Goal: Task Accomplishment & Management: Manage account settings

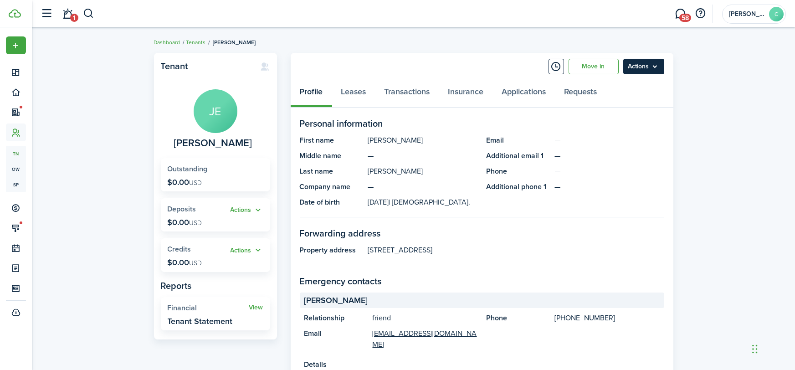
click at [656, 69] on menu-btn "Actions" at bounding box center [643, 66] width 41 height 15
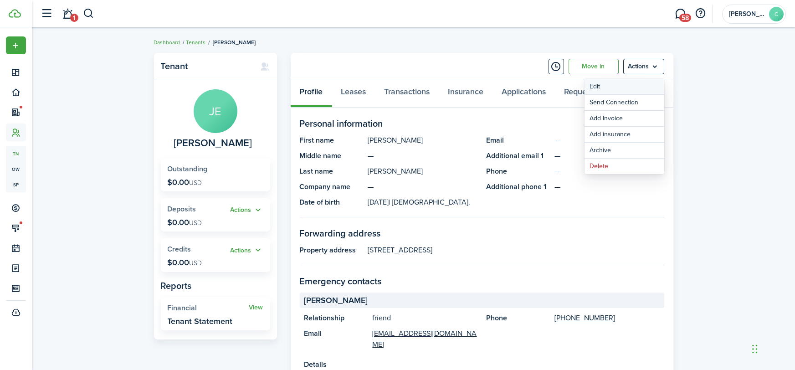
click at [633, 91] on link "Edit" at bounding box center [624, 86] width 80 height 15
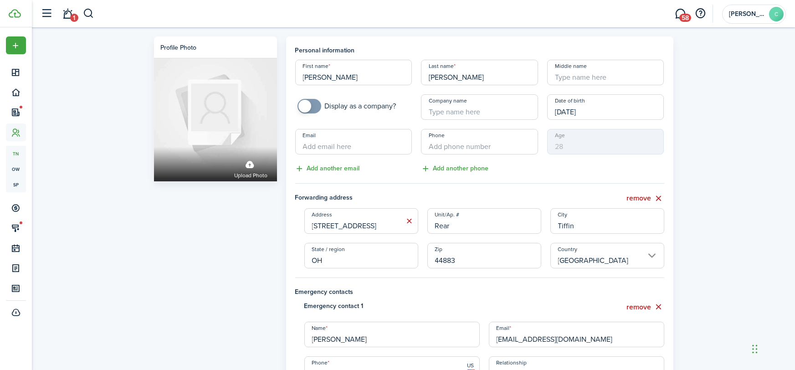
click at [345, 140] on input "Email" at bounding box center [353, 142] width 117 height 26
type input "[EMAIL_ADDRESS][DOMAIN_NAME]"
click at [476, 143] on input "+1" at bounding box center [479, 142] width 117 height 26
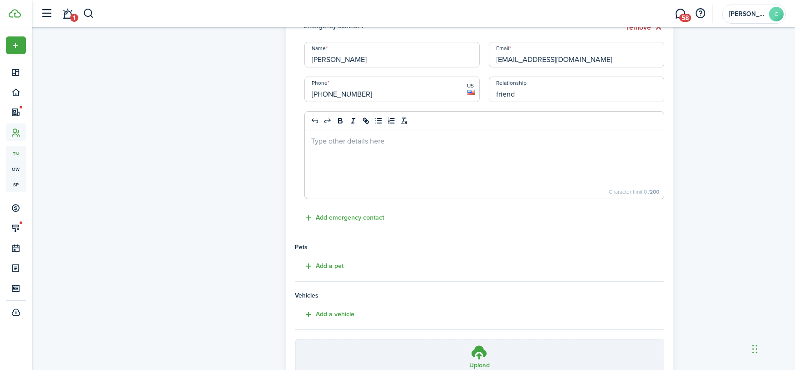
scroll to position [361, 0]
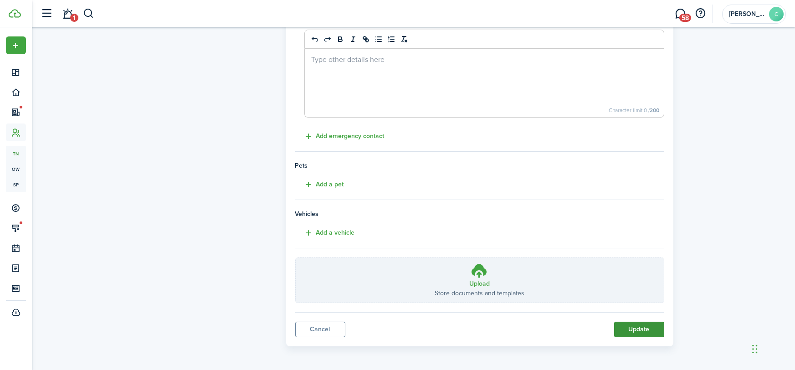
type input "[PHONE_NUMBER]"
click at [639, 334] on button "Update" at bounding box center [639, 329] width 50 height 15
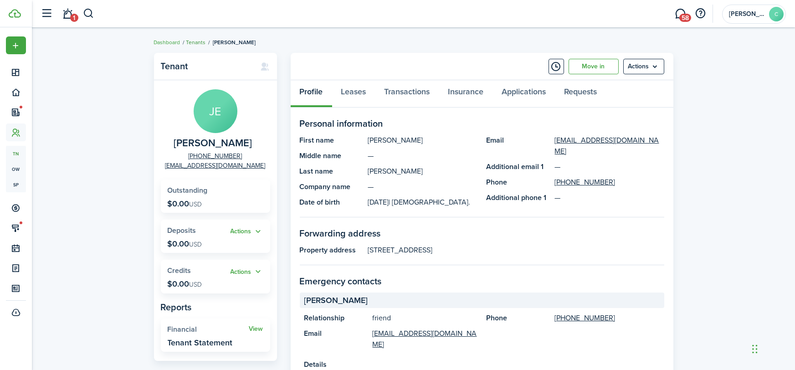
click at [193, 44] on link "Tenants" at bounding box center [196, 42] width 20 height 8
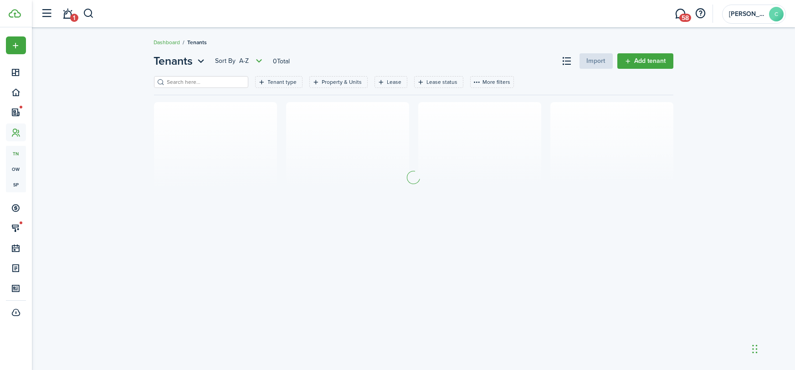
click at [186, 82] on input "search" at bounding box center [205, 82] width 80 height 9
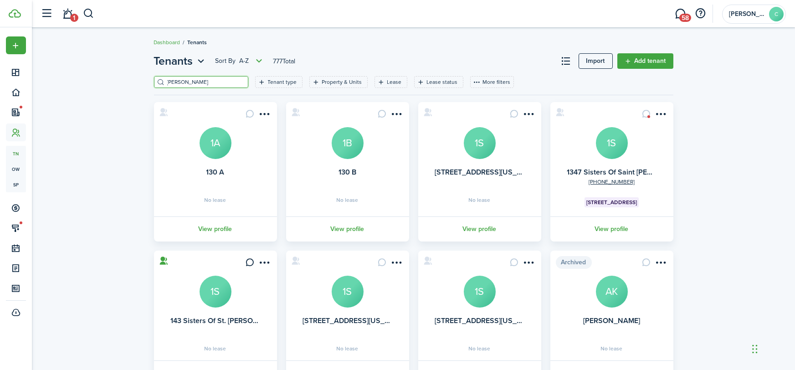
type input "[PERSON_NAME]"
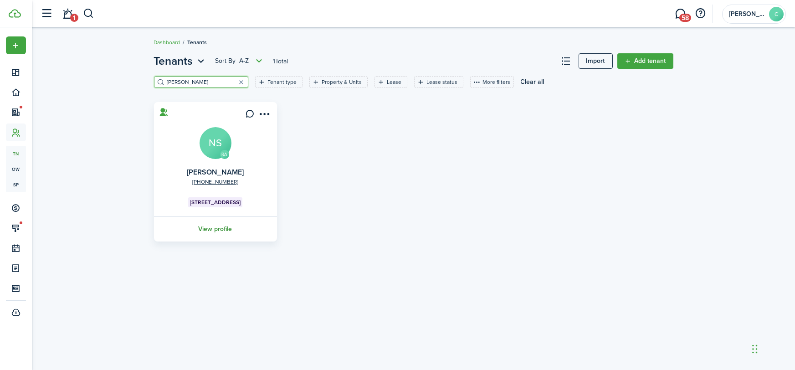
click at [227, 230] on link "View profile" at bounding box center [216, 228] width 126 height 25
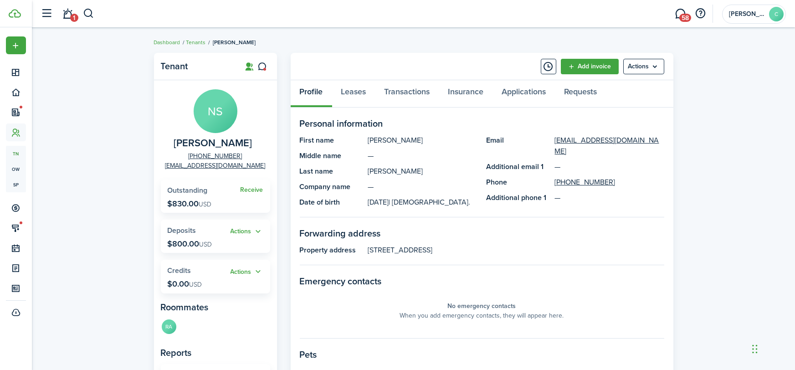
click at [392, 75] on panel-main-header "Add invoice Actions" at bounding box center [482, 66] width 383 height 27
click at [394, 84] on link "Transactions" at bounding box center [407, 93] width 64 height 27
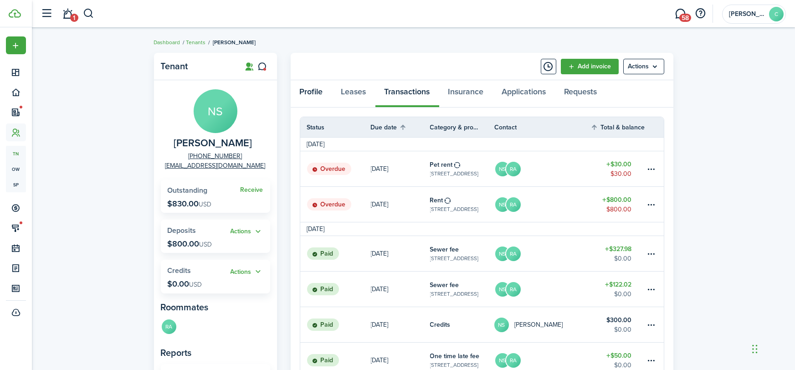
click at [318, 96] on link "Profile" at bounding box center [311, 93] width 41 height 27
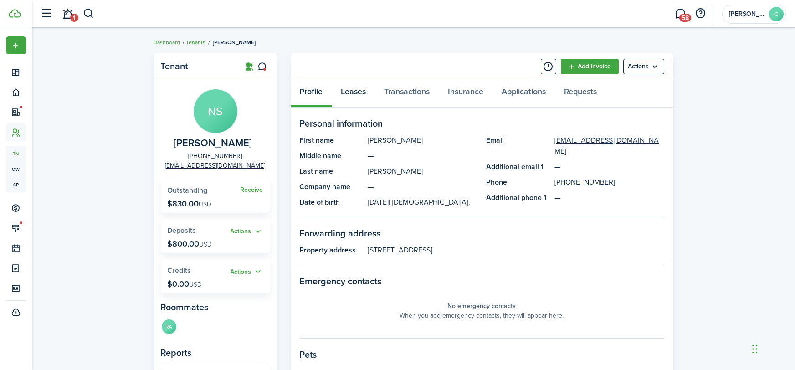
click at [361, 94] on link "Leases" at bounding box center [353, 93] width 43 height 27
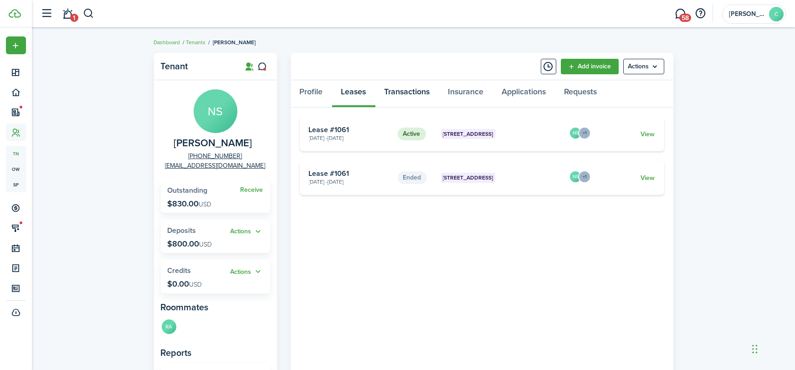
click at [406, 95] on link "Transactions" at bounding box center [407, 93] width 64 height 27
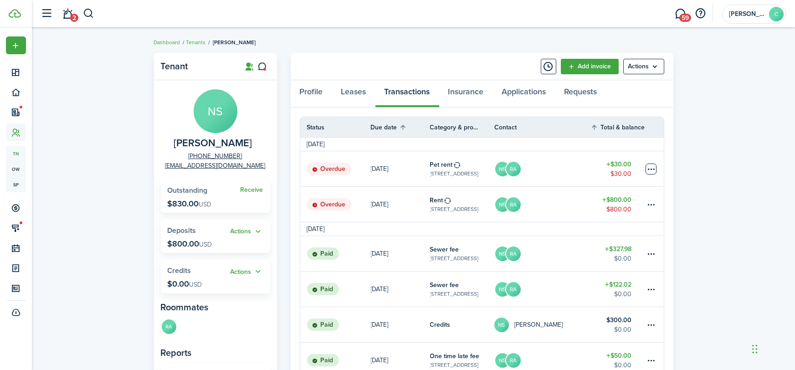
click at [653, 169] on table-menu-btn-icon at bounding box center [651, 169] width 11 height 11
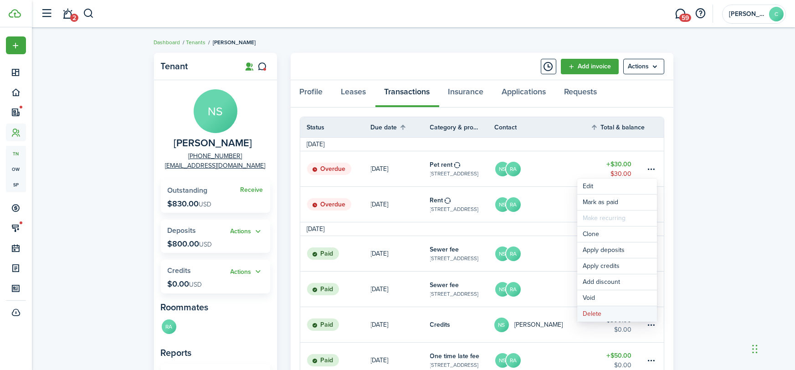
click at [595, 315] on button "Delete" at bounding box center [617, 313] width 80 height 15
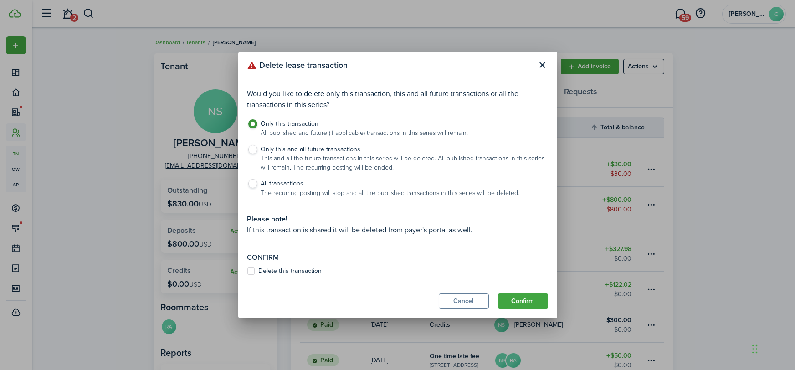
click at [252, 151] on label "Only this and all future transactions This and all the future transactions in t…" at bounding box center [397, 161] width 301 height 32
radio input "false"
radio input "true"
click at [272, 272] on label "Delete this transaction" at bounding box center [284, 270] width 75 height 7
click at [247, 272] on input "Delete this transaction" at bounding box center [247, 271] width 0 height 0
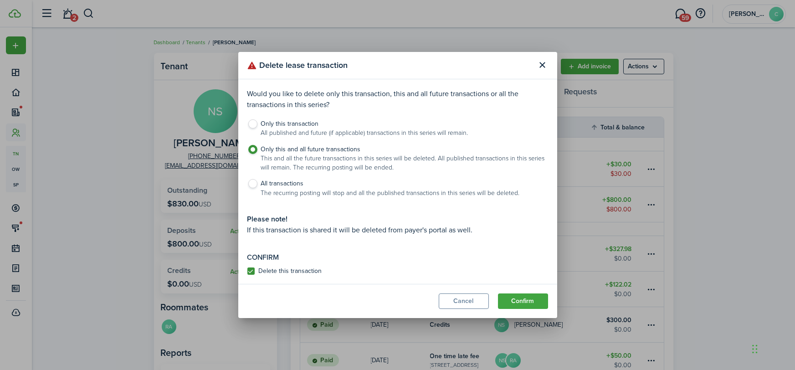
checkbox input "true"
click at [508, 304] on button "Confirm" at bounding box center [523, 300] width 50 height 15
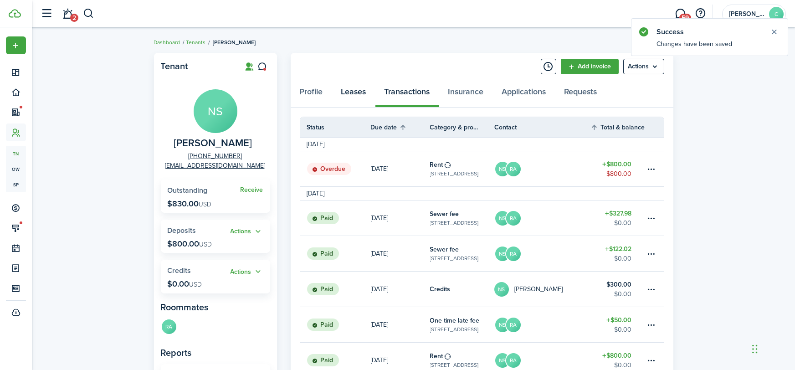
click at [356, 87] on link "Leases" at bounding box center [353, 93] width 43 height 27
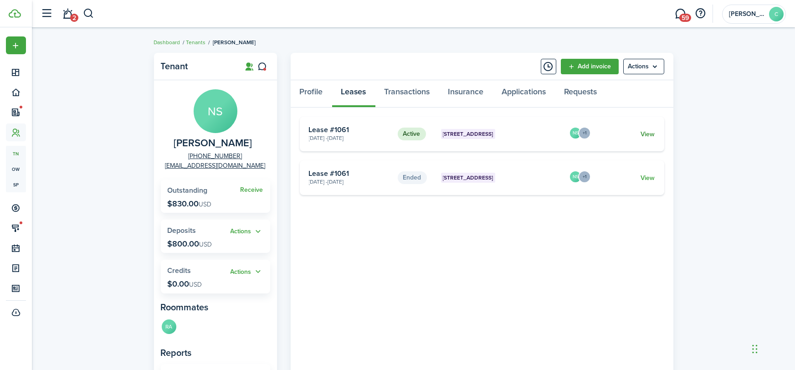
click at [649, 134] on link "View" at bounding box center [647, 134] width 14 height 10
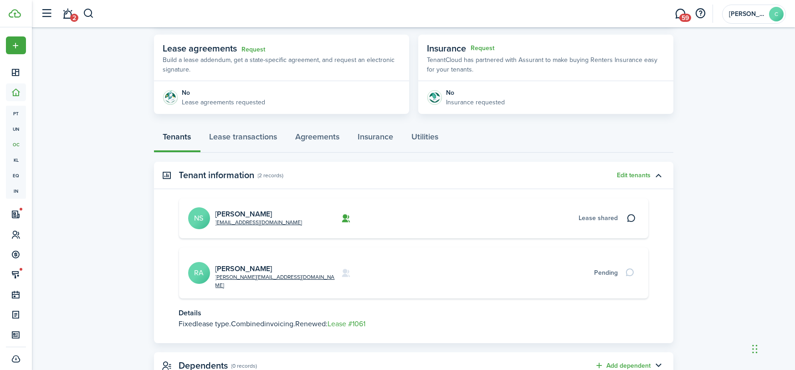
scroll to position [168, 0]
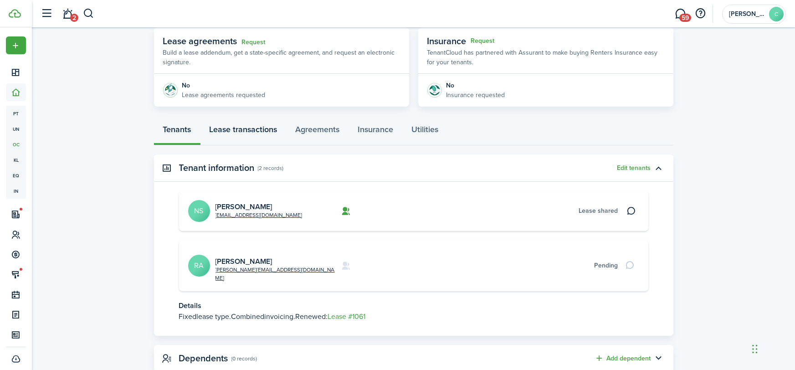
click at [236, 128] on link "Lease transactions" at bounding box center [243, 131] width 86 height 27
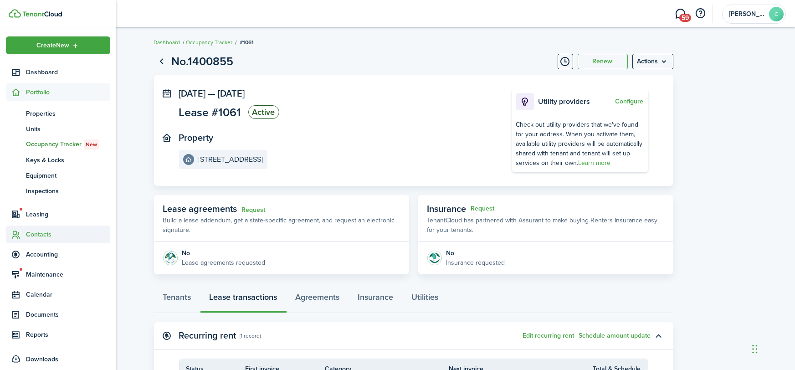
click at [40, 235] on span "Contacts" at bounding box center [68, 235] width 84 height 10
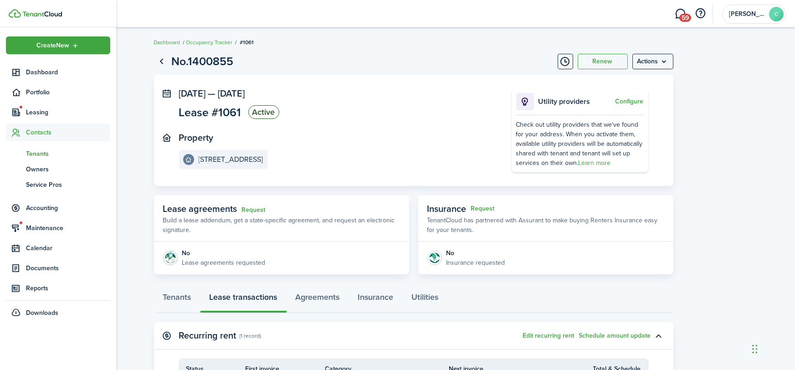
click at [41, 153] on span "Tenants" at bounding box center [68, 154] width 84 height 10
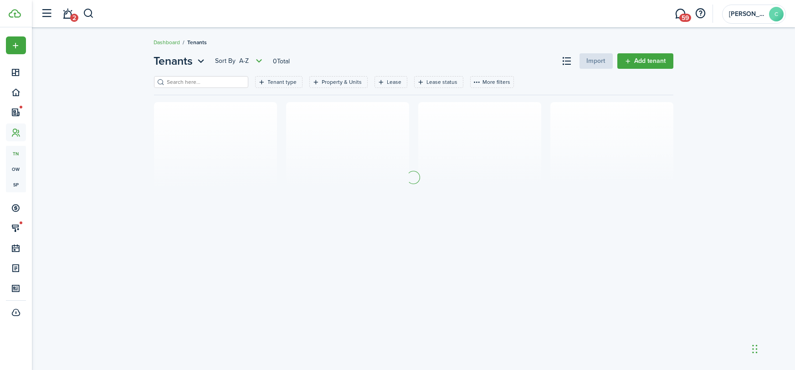
click at [215, 81] on input "search" at bounding box center [205, 82] width 80 height 9
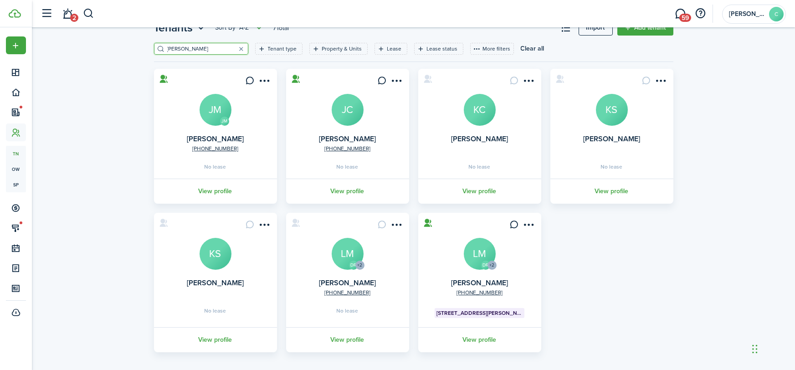
scroll to position [36, 0]
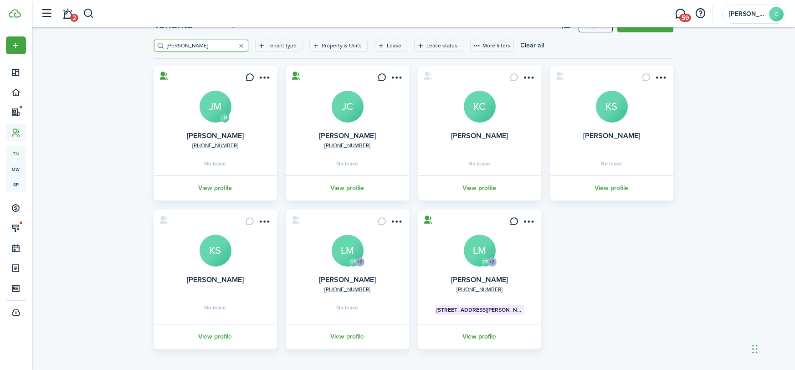
type input "[PERSON_NAME]"
click at [487, 339] on link "View profile" at bounding box center [480, 336] width 126 height 25
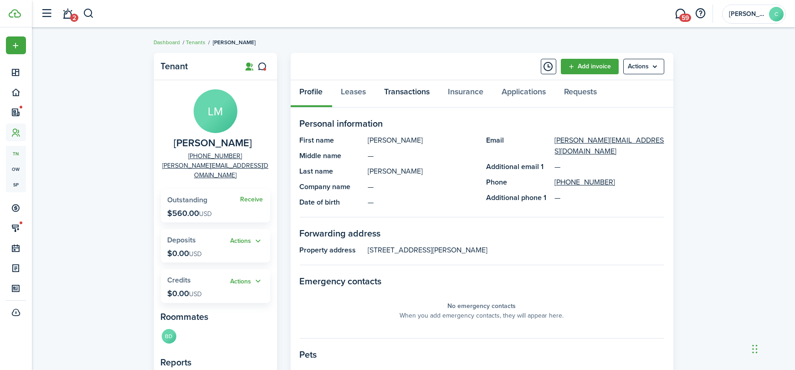
click at [420, 98] on link "Transactions" at bounding box center [407, 93] width 64 height 27
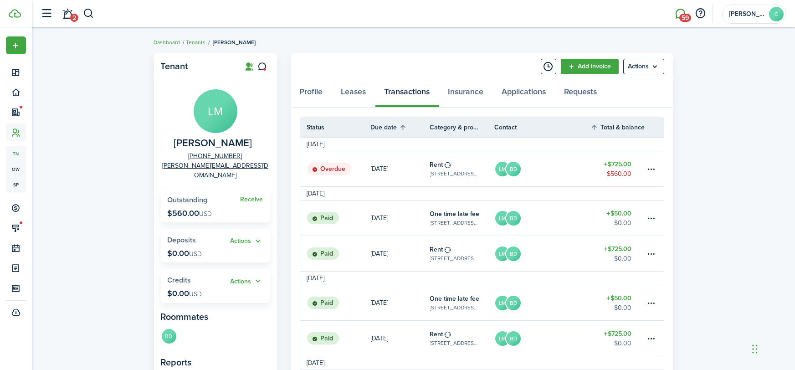
click at [681, 15] on span "59" at bounding box center [685, 18] width 12 height 8
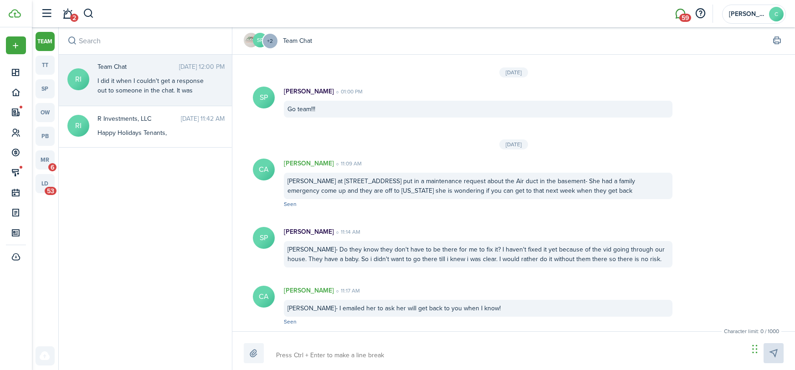
scroll to position [1035, 0]
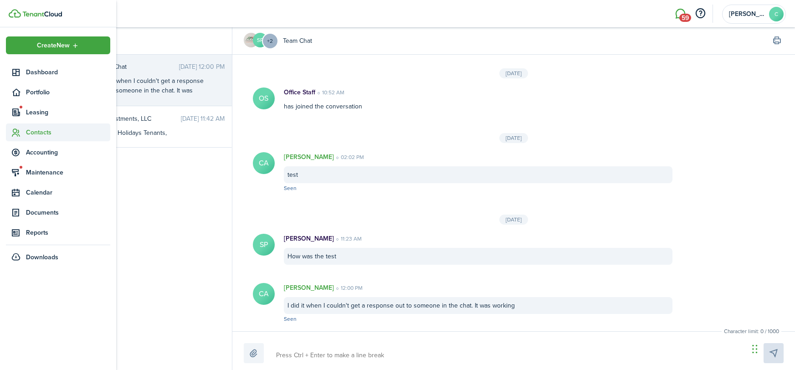
click at [40, 133] on span "Contacts" at bounding box center [68, 133] width 84 height 10
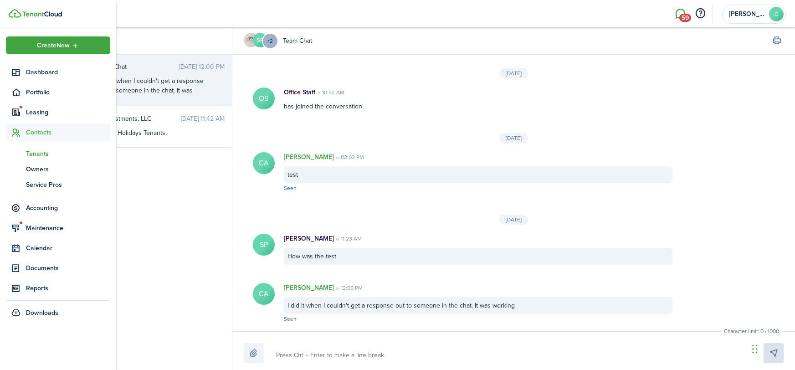
click at [41, 155] on span "Tenants" at bounding box center [68, 154] width 84 height 10
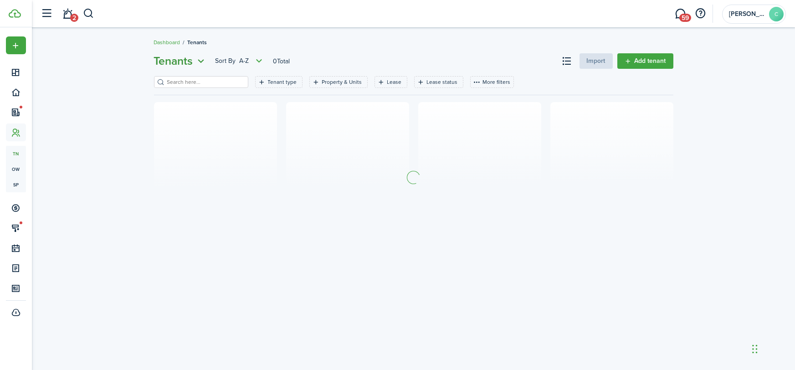
drag, startPoint x: 200, startPoint y: 76, endPoint x: 203, endPoint y: 61, distance: 15.4
click at [200, 76] on filter-search at bounding box center [201, 82] width 94 height 12
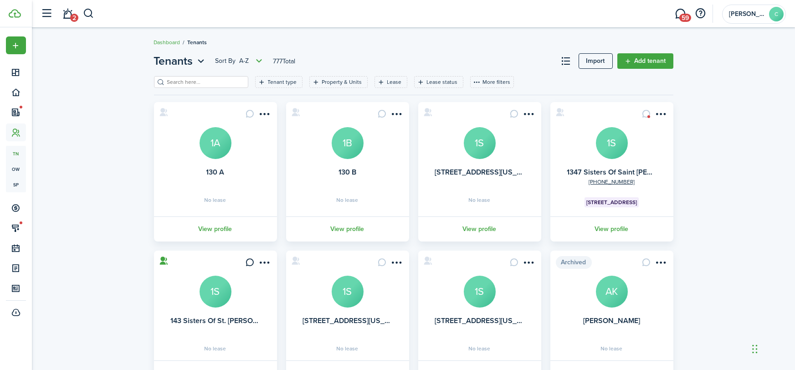
click at [181, 76] on filter-search at bounding box center [201, 82] width 94 height 12
click at [177, 78] on input "search" at bounding box center [205, 82] width 80 height 9
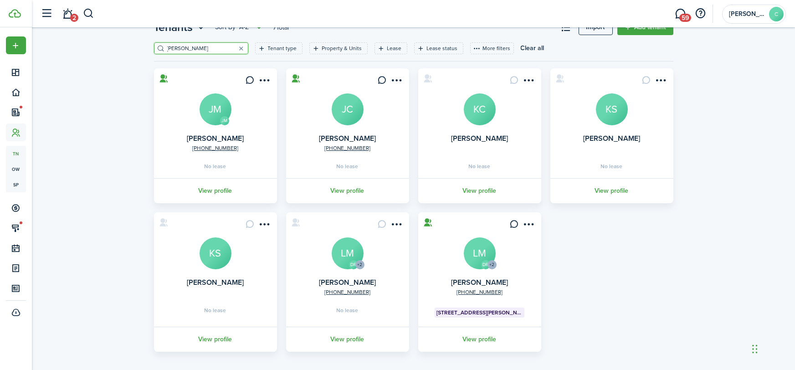
scroll to position [34, 0]
type input "[PERSON_NAME]"
click at [485, 340] on link "View profile" at bounding box center [480, 338] width 126 height 25
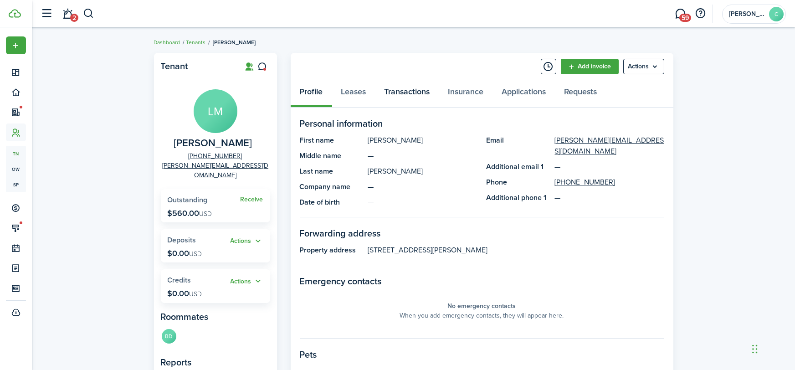
click at [408, 93] on link "Transactions" at bounding box center [407, 93] width 64 height 27
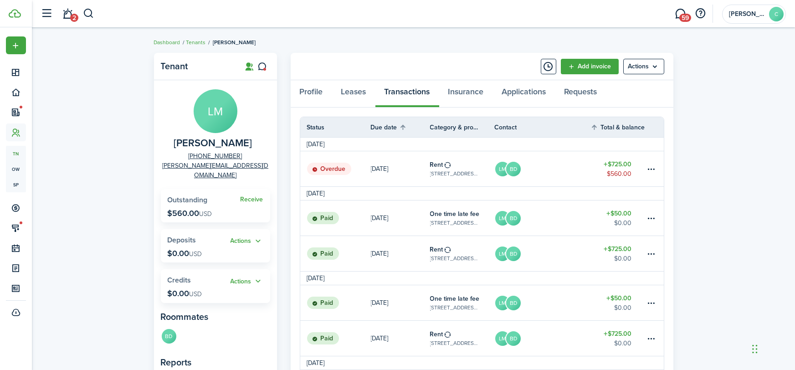
click at [415, 169] on link "[DATE]" at bounding box center [400, 168] width 59 height 35
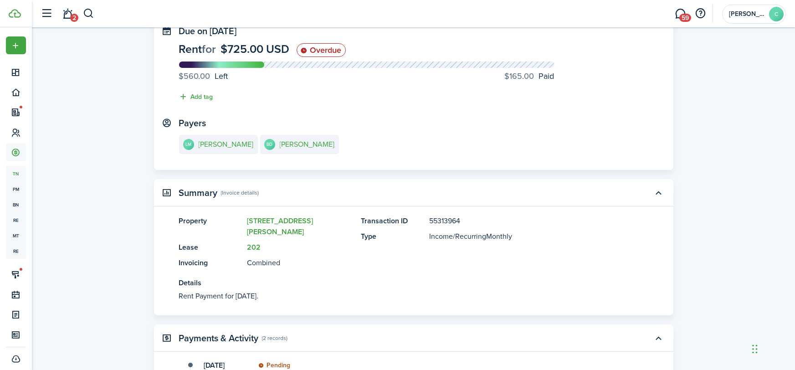
scroll to position [12, 0]
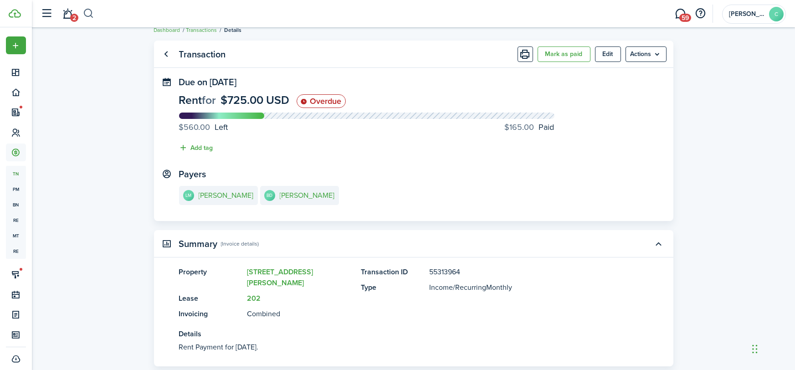
click at [90, 15] on button "button" at bounding box center [88, 13] width 11 height 15
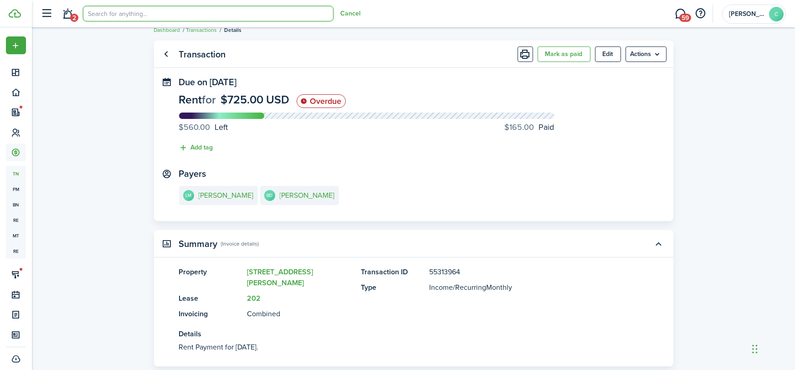
scroll to position [0, 0]
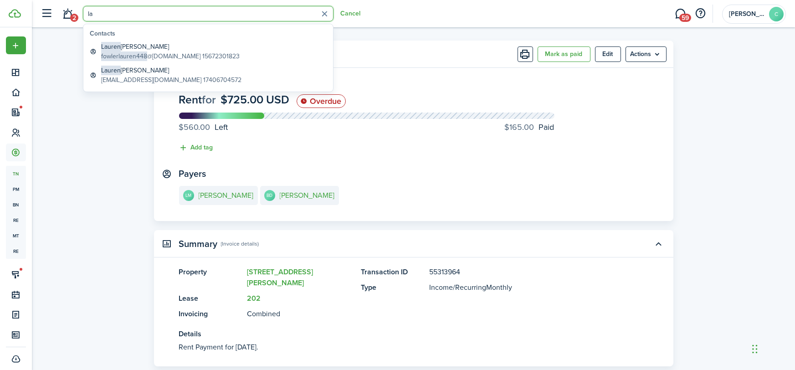
type input "l"
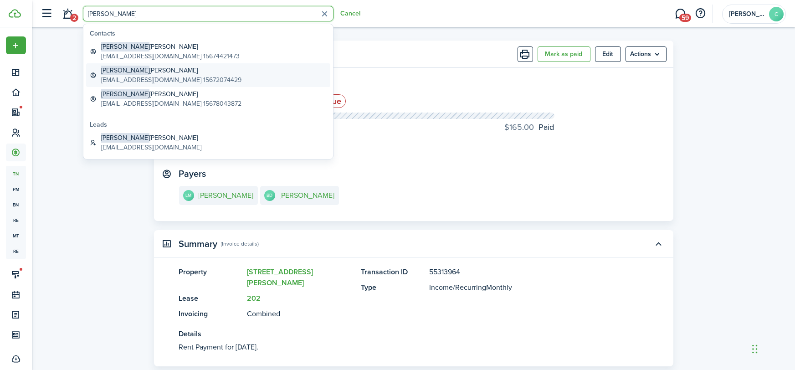
type input "[PERSON_NAME]"
click at [180, 79] on global-search-item-description "[EMAIL_ADDRESS][DOMAIN_NAME] 15672074429" at bounding box center [171, 80] width 140 height 10
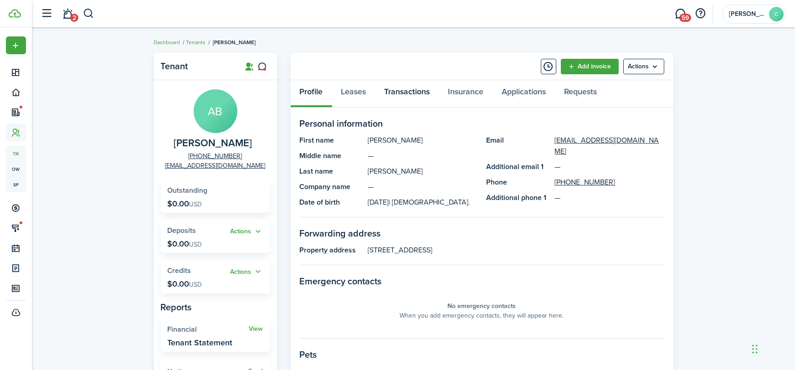
click at [411, 87] on link "Transactions" at bounding box center [407, 93] width 64 height 27
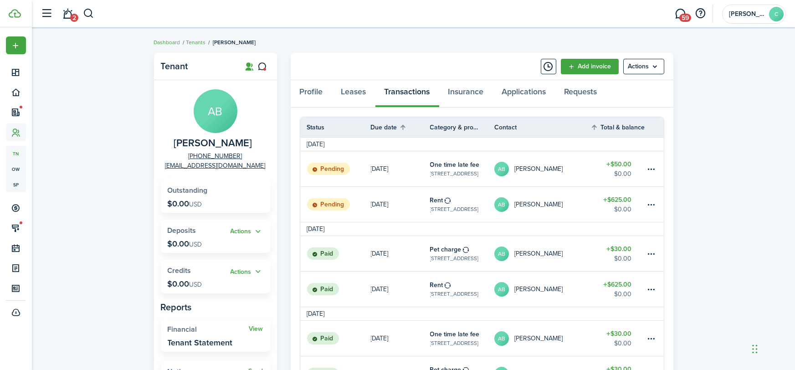
click at [455, 166] on table-info-title "One time late fee" at bounding box center [455, 165] width 50 height 10
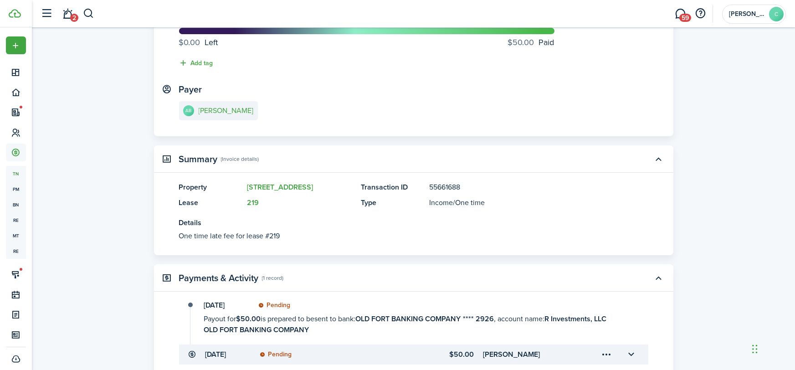
scroll to position [129, 0]
